Goal: Transaction & Acquisition: Purchase product/service

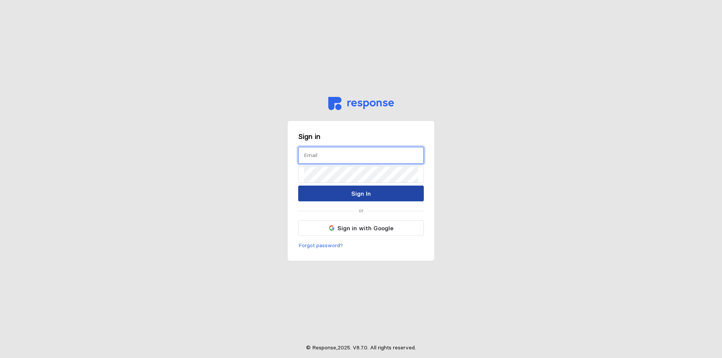
type input "[EMAIL_ADDRESS][PERSON_NAME][DOMAIN_NAME]"
click at [327, 194] on button "Sign In" at bounding box center [361, 194] width 126 height 16
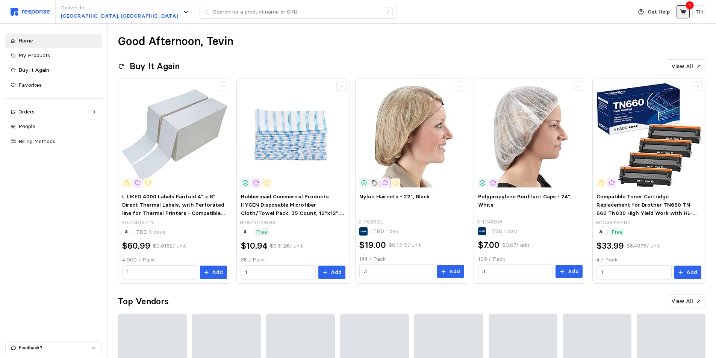
click at [683, 13] on icon at bounding box center [683, 11] width 6 height 5
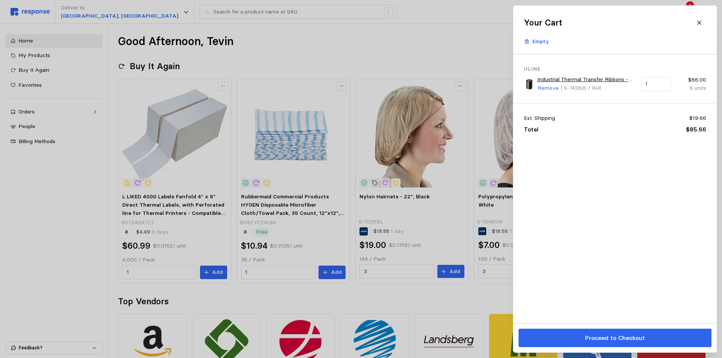
click at [549, 79] on link "Industrial Thermal Transfer Ribbons - Wax, 3.27" x 984'" at bounding box center [586, 80] width 99 height 8
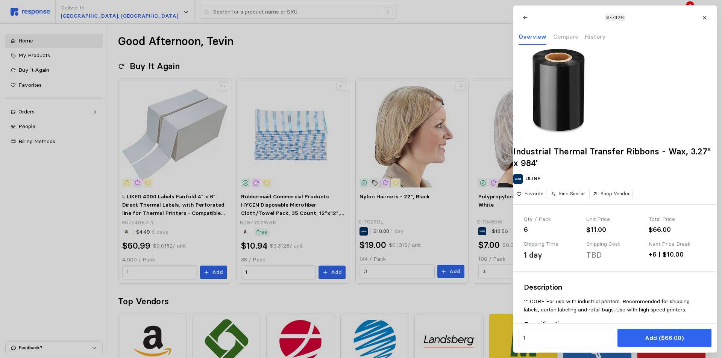
click at [615, 18] on p "S-7426" at bounding box center [615, 18] width 18 height 8
drag, startPoint x: 606, startPoint y: 17, endPoint x: 624, endPoint y: 16, distance: 17.7
click at [624, 16] on div "S-7426" at bounding box center [615, 18] width 20 height 8
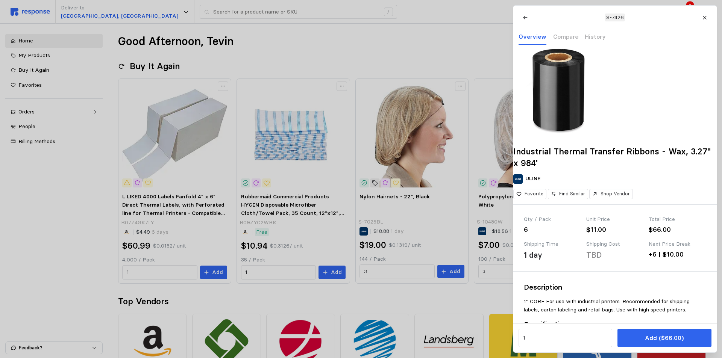
click at [183, 17] on div at bounding box center [361, 179] width 722 height 358
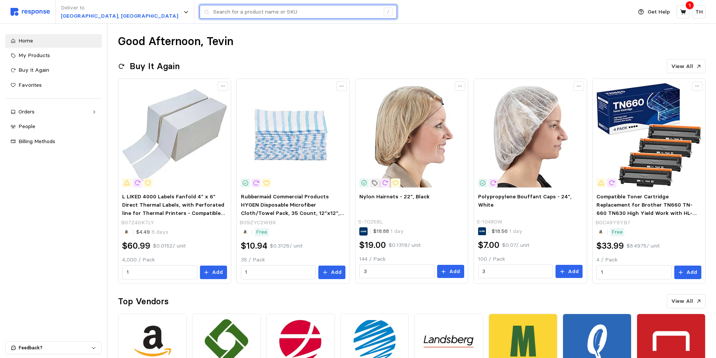
click at [213, 13] on input "text" at bounding box center [296, 12] width 167 height 14
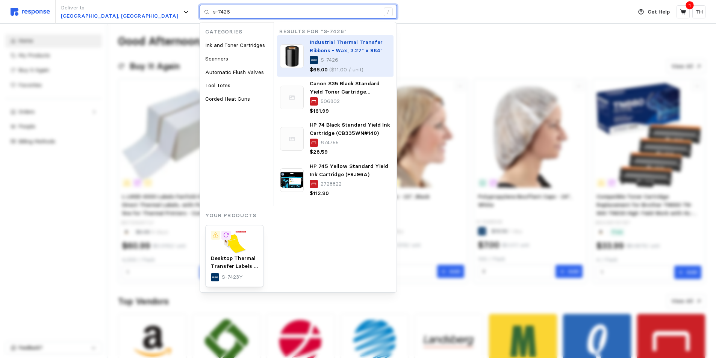
click at [310, 55] on div "Industrial Thermal Transfer Ribbons - Wax, 3.27" x 984' S-7426 $66.00 ($11.00 /…" at bounding box center [350, 55] width 81 height 35
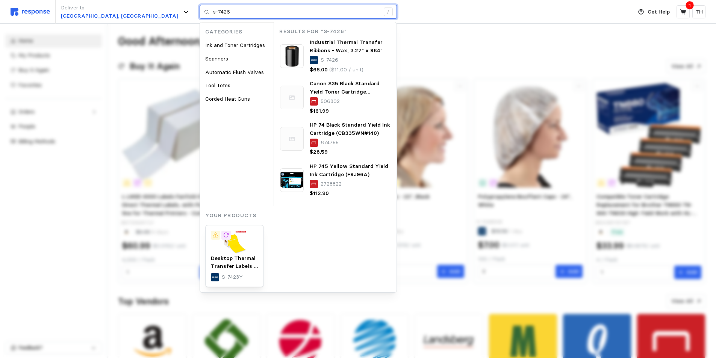
type input "s-7426"
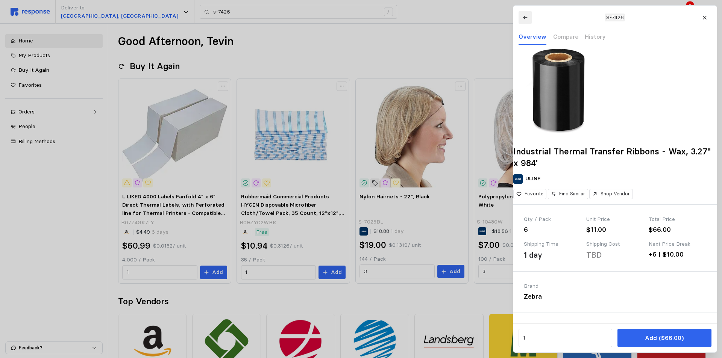
click at [525, 17] on icon at bounding box center [525, 17] width 4 height 3
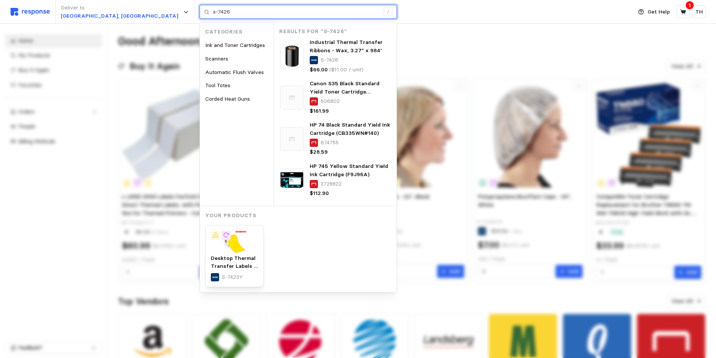
click at [256, 10] on input "s-7426" at bounding box center [296, 12] width 167 height 14
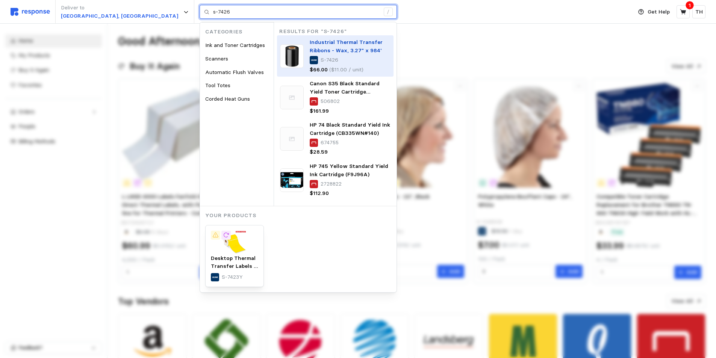
click at [310, 59] on div "S-7426" at bounding box center [350, 60] width 81 height 8
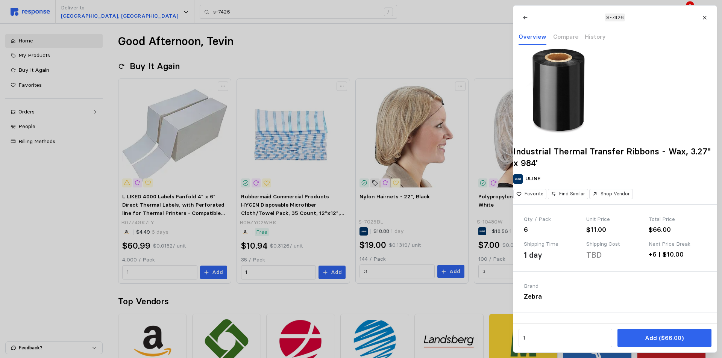
drag, startPoint x: 273, startPoint y: 45, endPoint x: 269, endPoint y: 47, distance: 4.9
click at [269, 45] on div at bounding box center [361, 179] width 722 height 358
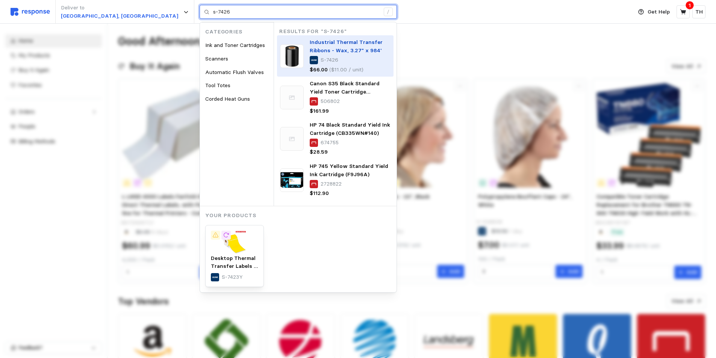
click at [310, 42] on span "Industrial Thermal Transfer Ribbons - Wax, 3.27" x 984'" at bounding box center [346, 46] width 73 height 15
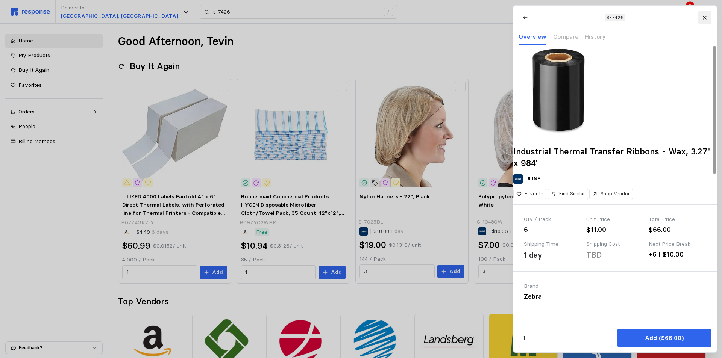
click at [705, 17] on icon at bounding box center [704, 17] width 3 height 3
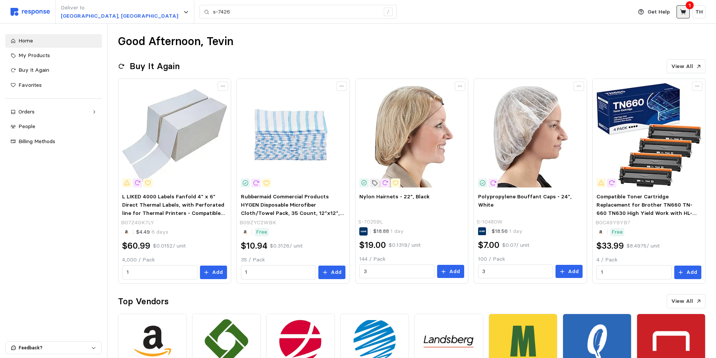
click at [684, 11] on icon at bounding box center [683, 11] width 6 height 5
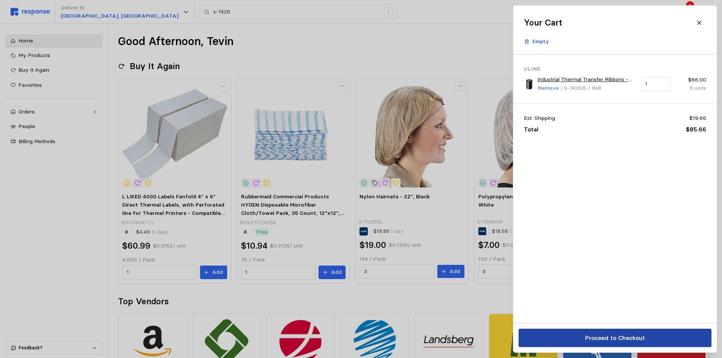
click at [590, 340] on p "Proceed to Checkout" at bounding box center [615, 338] width 60 height 9
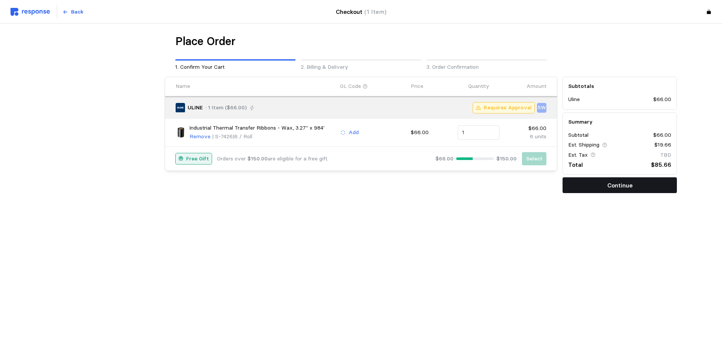
click at [584, 181] on button "Continue" at bounding box center [620, 185] width 114 height 16
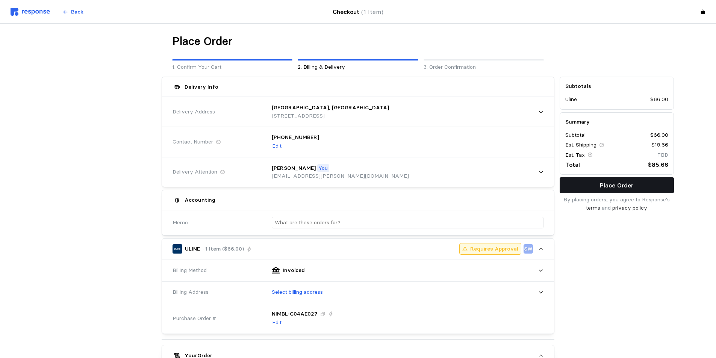
click at [607, 187] on p "Place Order" at bounding box center [616, 185] width 33 height 9
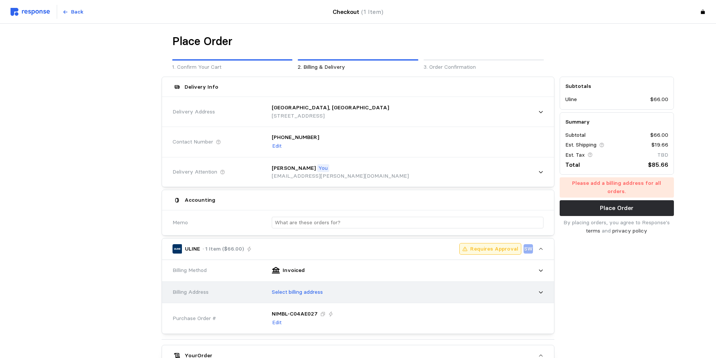
click at [317, 297] on div "Select billing address" at bounding box center [405, 292] width 277 height 19
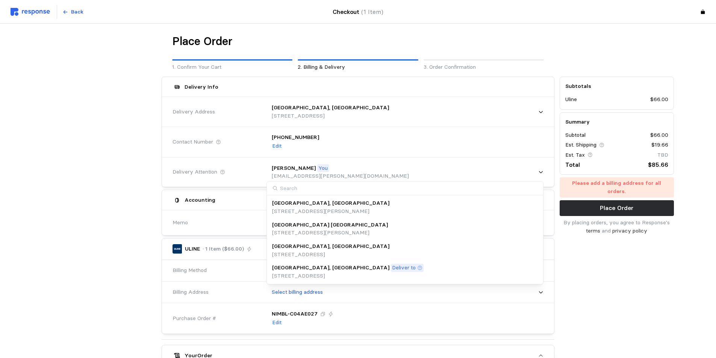
click at [320, 278] on p "[STREET_ADDRESS]" at bounding box center [348, 276] width 152 height 8
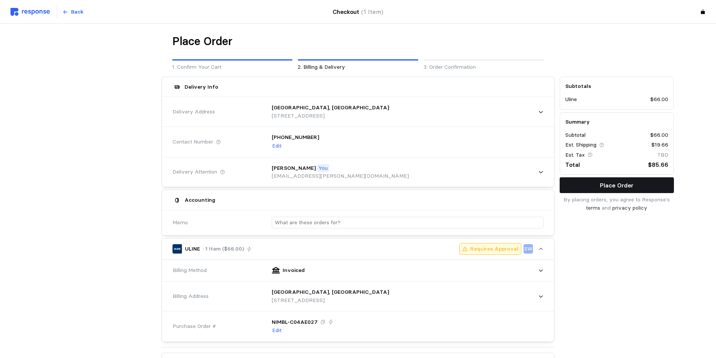
click at [631, 186] on p "Place Order" at bounding box center [616, 185] width 33 height 9
